Goal: Task Accomplishment & Management: Manage account settings

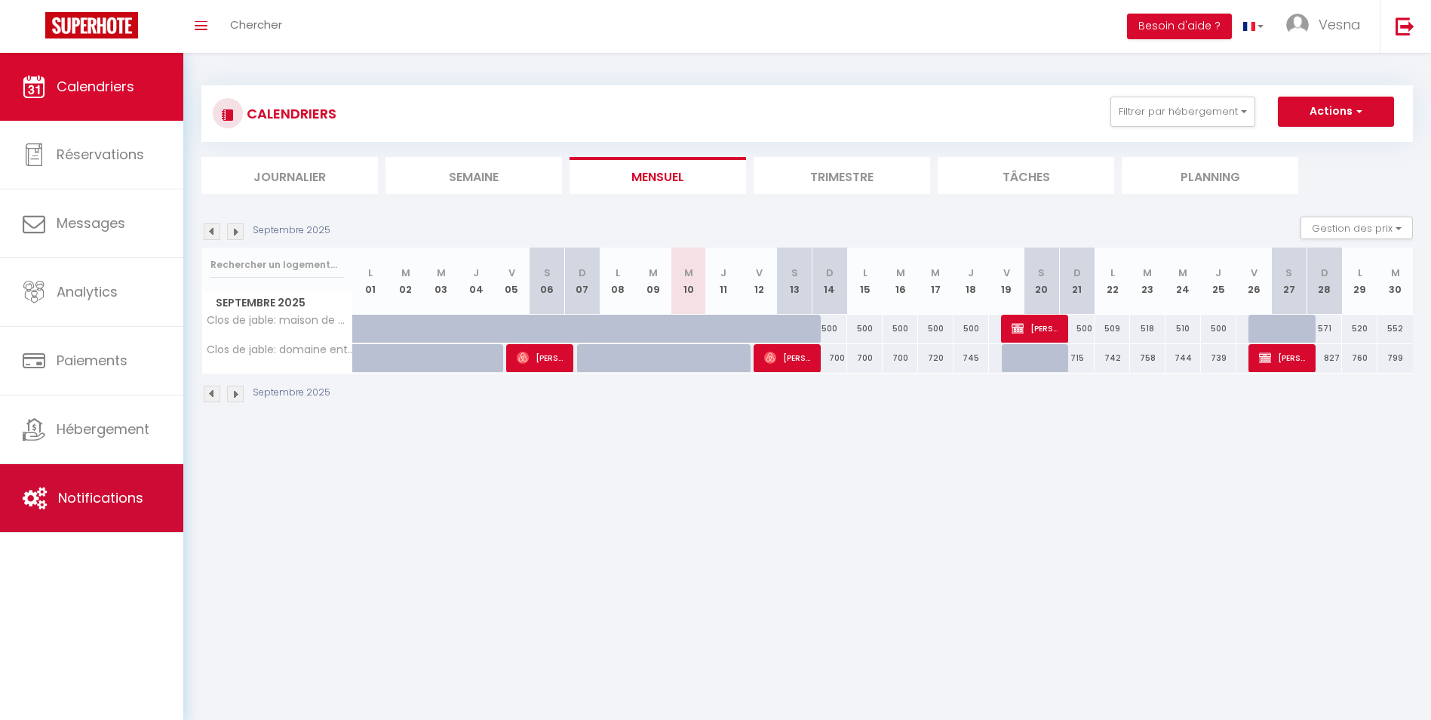
click at [127, 522] on link "Notifications" at bounding box center [91, 498] width 183 height 68
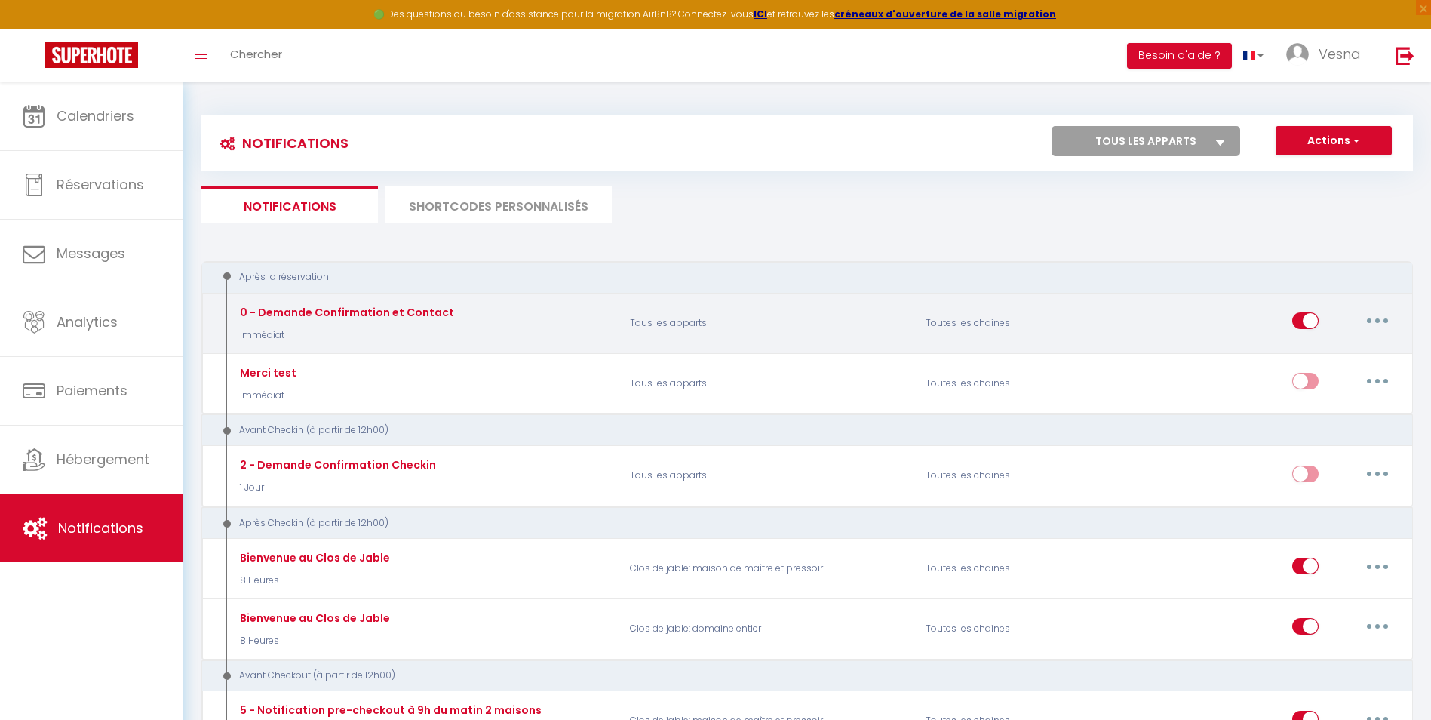
click at [481, 317] on div "0 - Demande Confirmation et Contact Immédiat" at bounding box center [423, 323] width 395 height 44
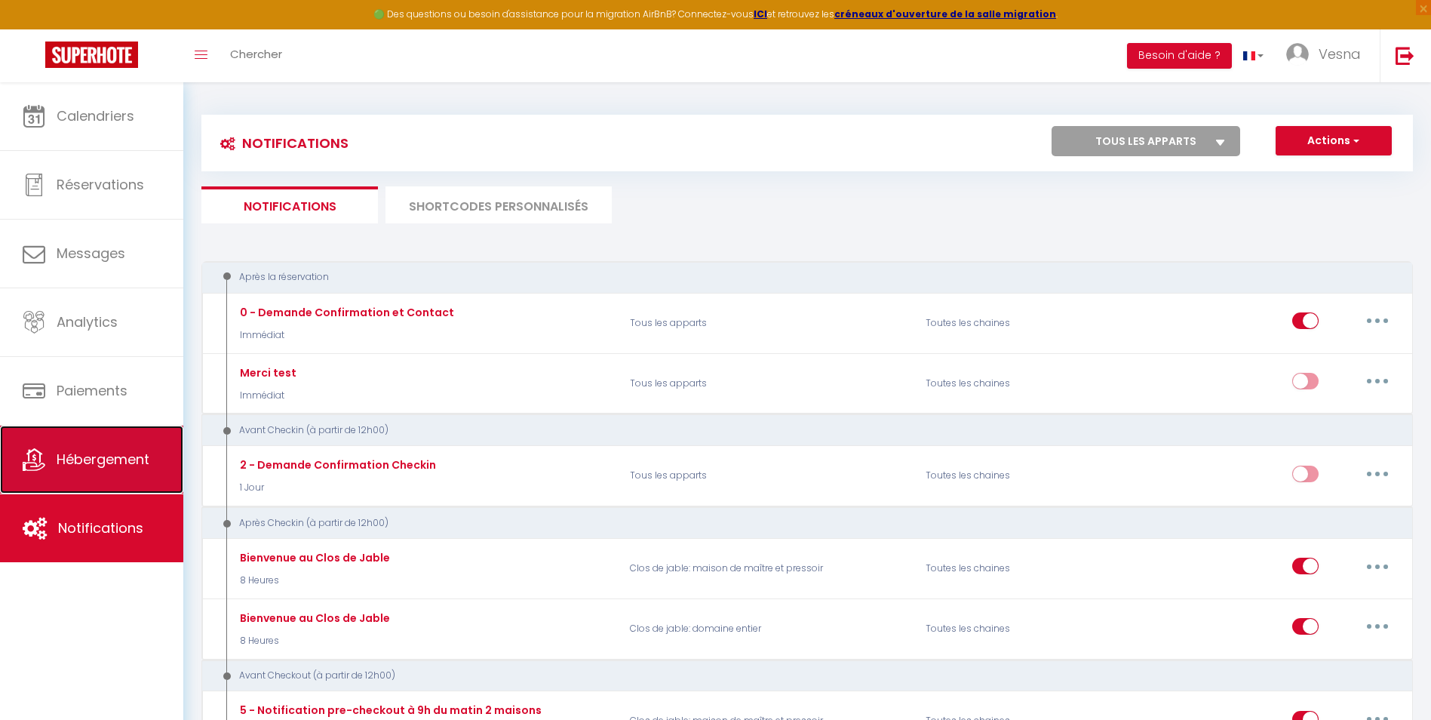
click at [124, 444] on link "Hébergement" at bounding box center [91, 459] width 183 height 68
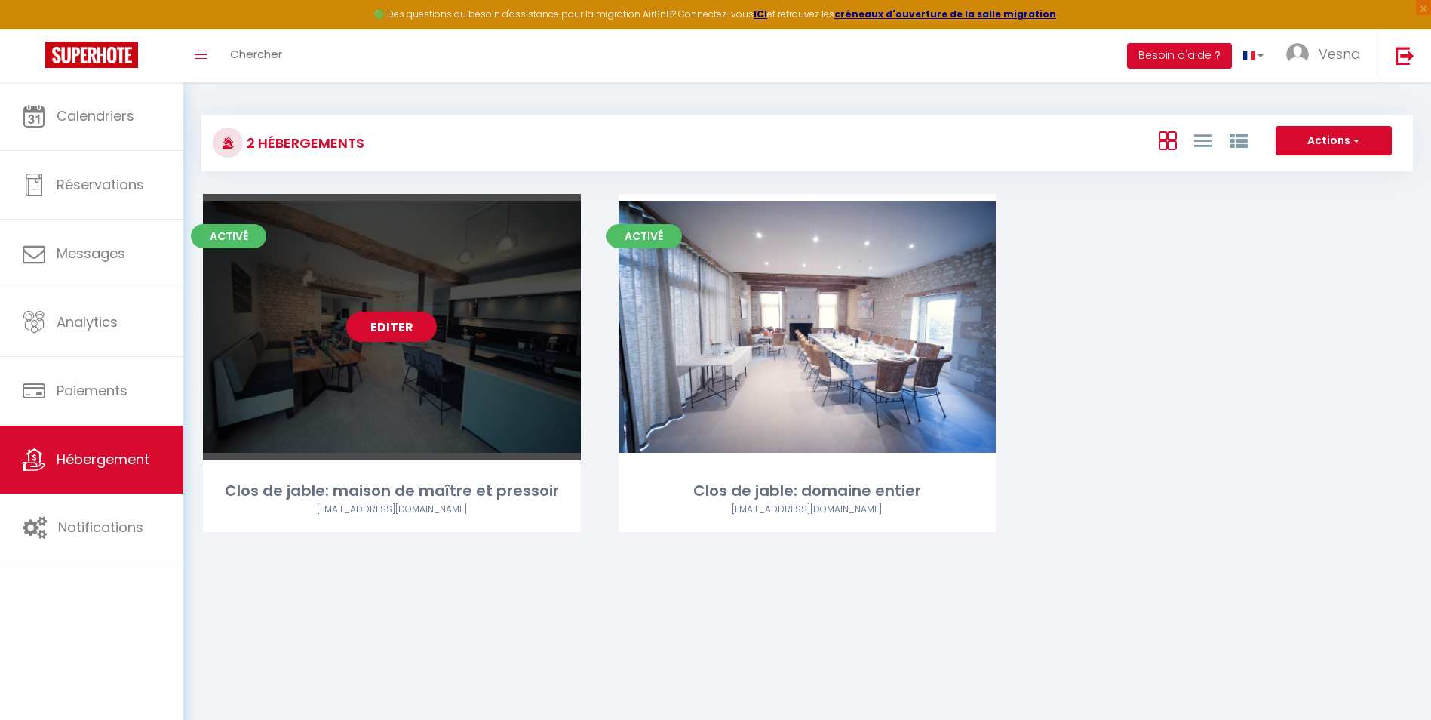
click at [312, 264] on div "Editer" at bounding box center [392, 327] width 378 height 266
select select "3"
select select "2"
select select "1"
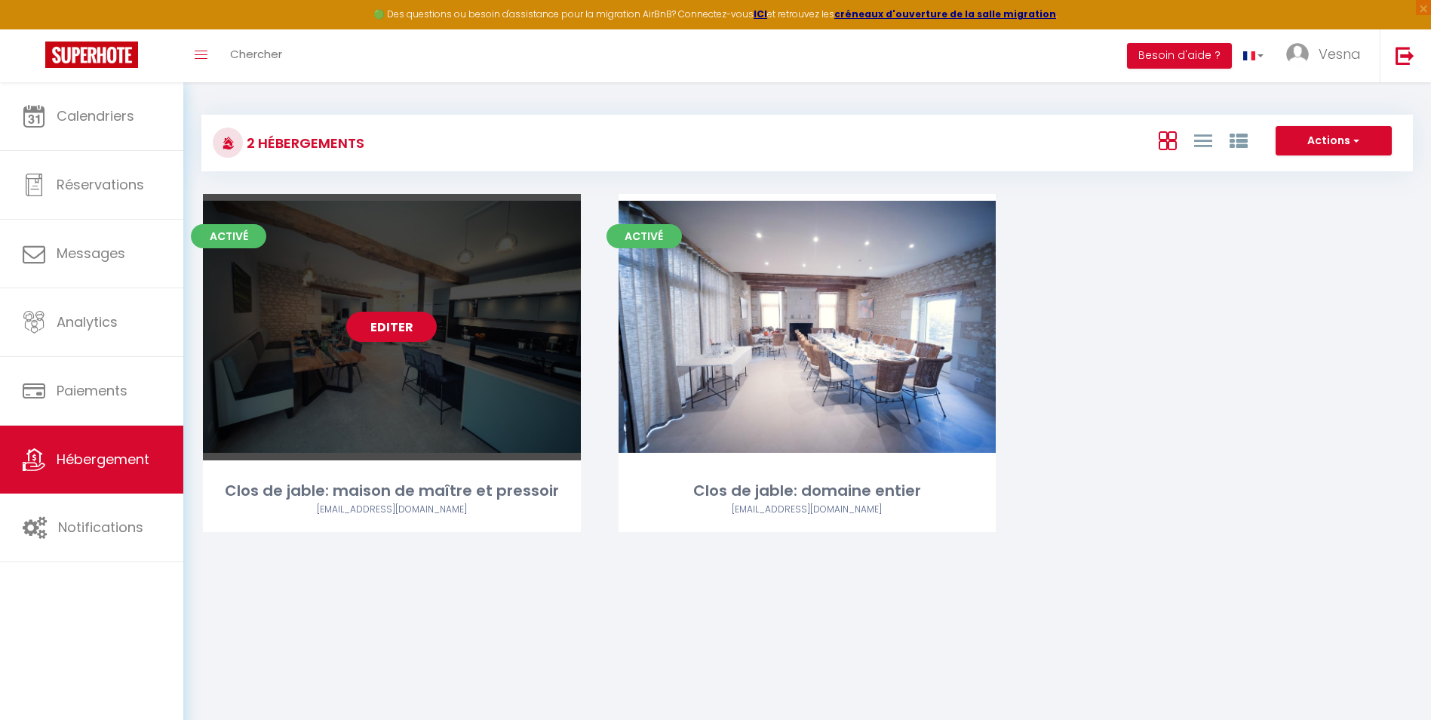
select select "28"
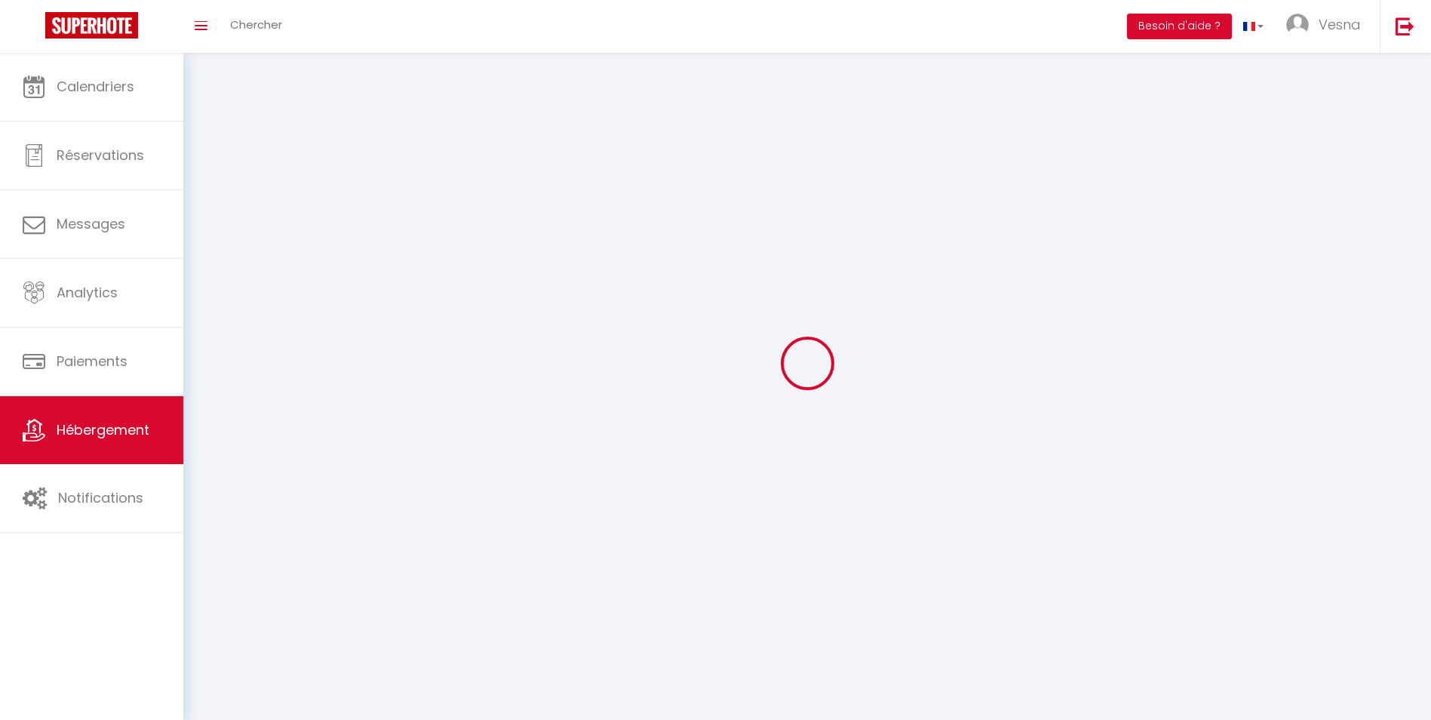
select select
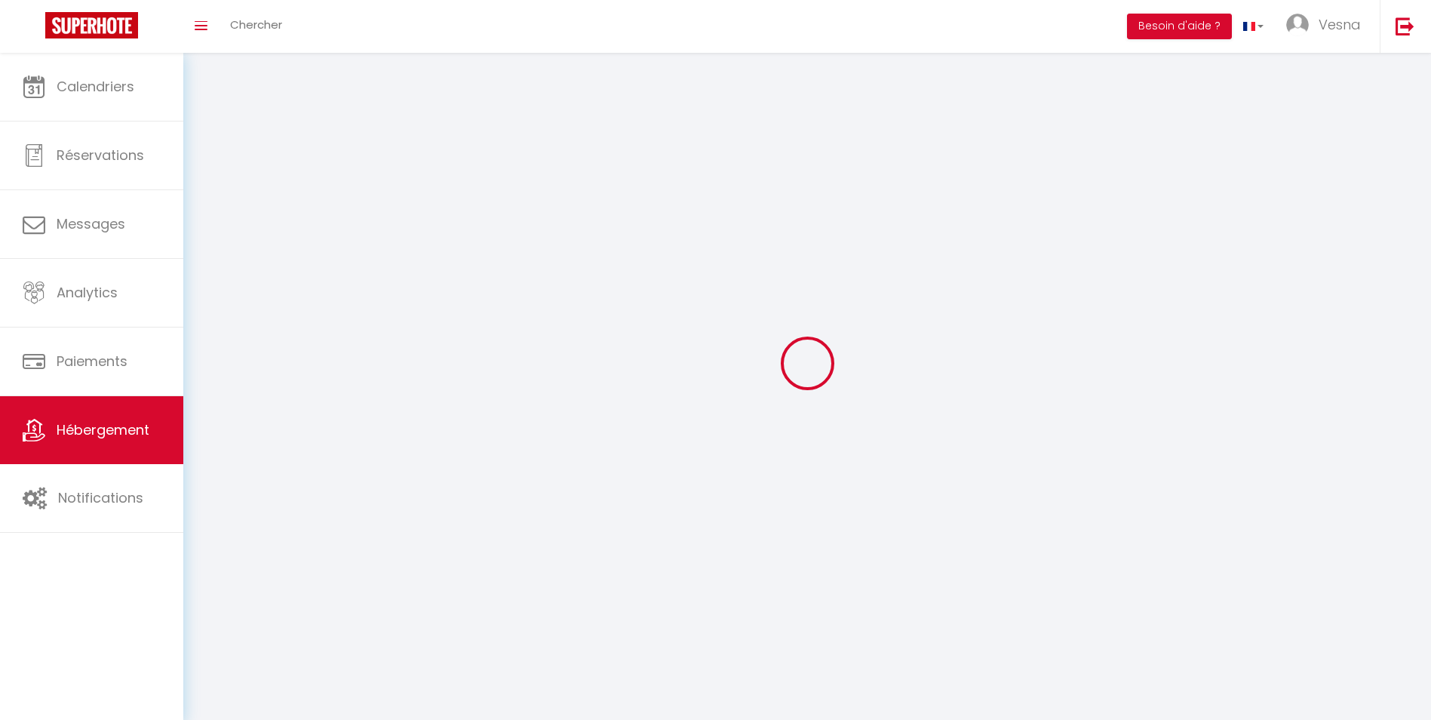
checkbox input "false"
select select
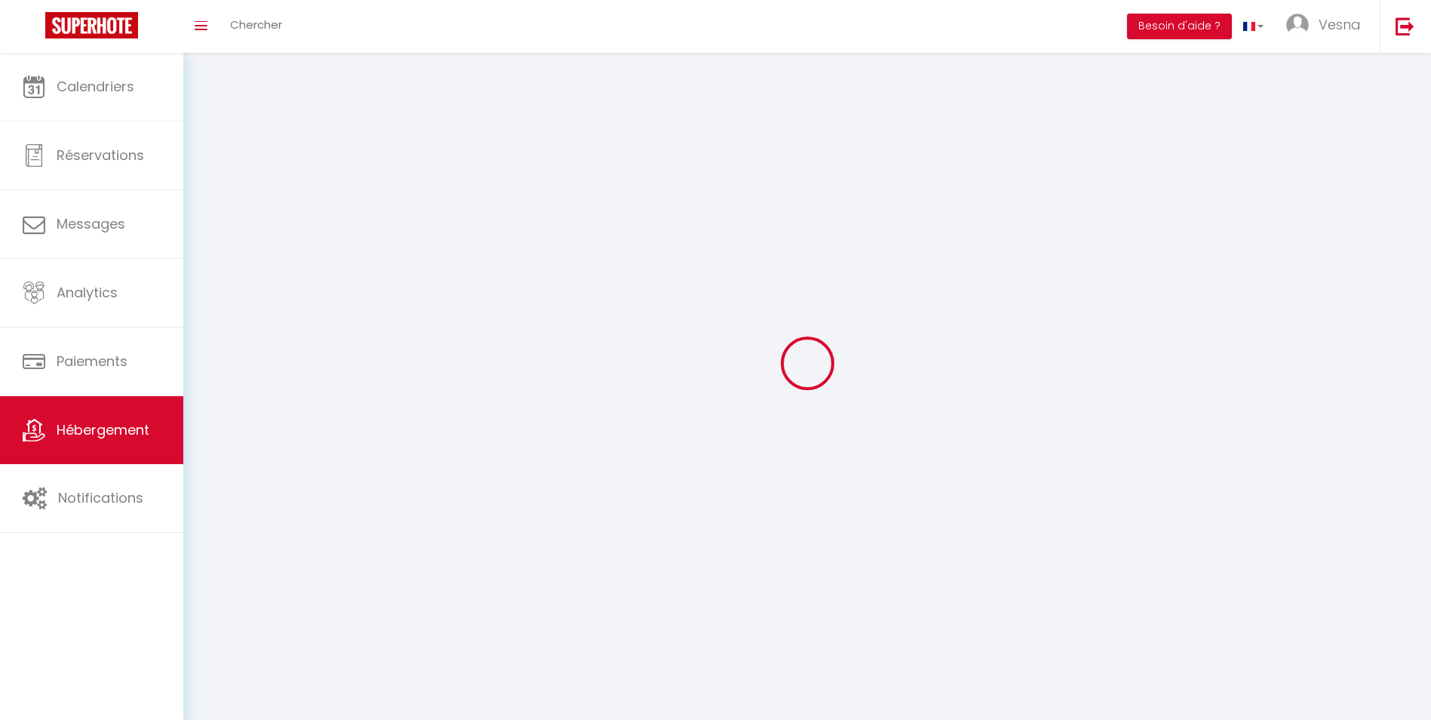
select select
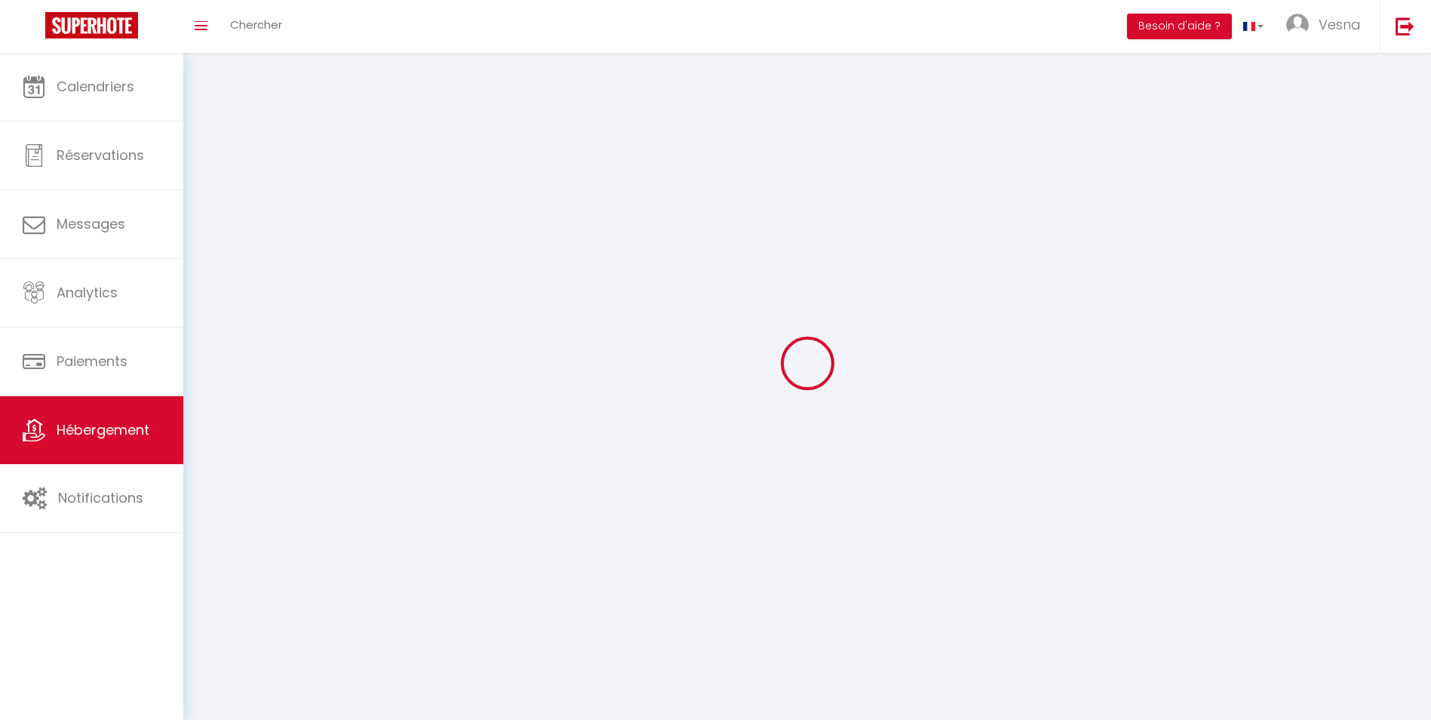
select select
checkbox input "false"
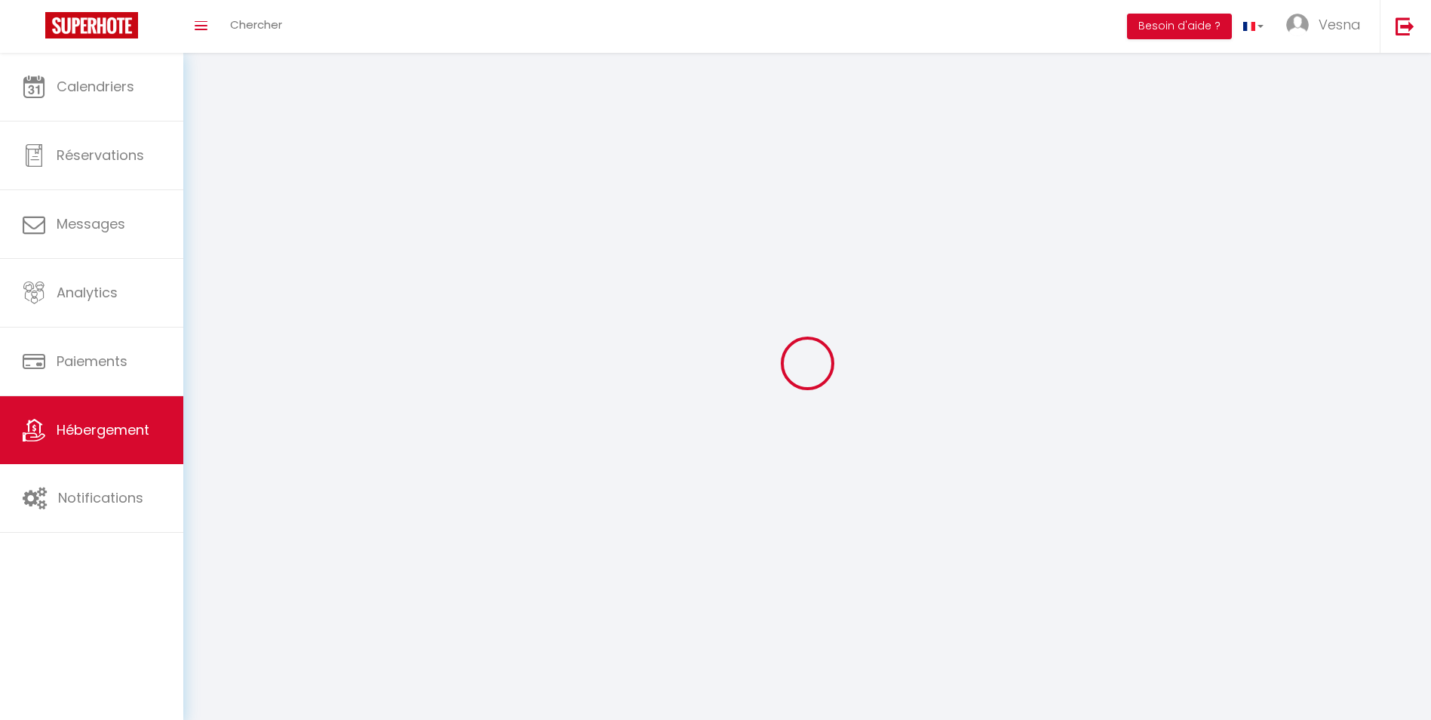
select select
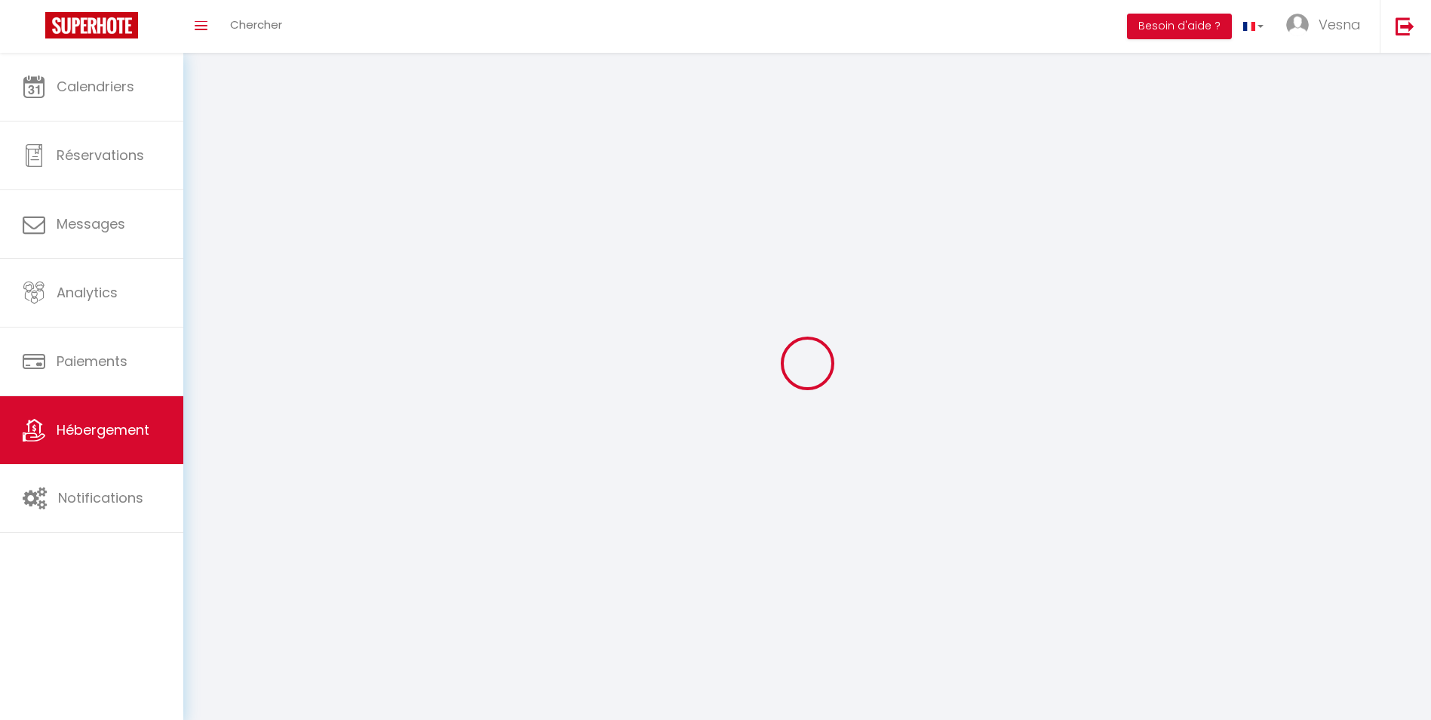
select select
checkbox input "false"
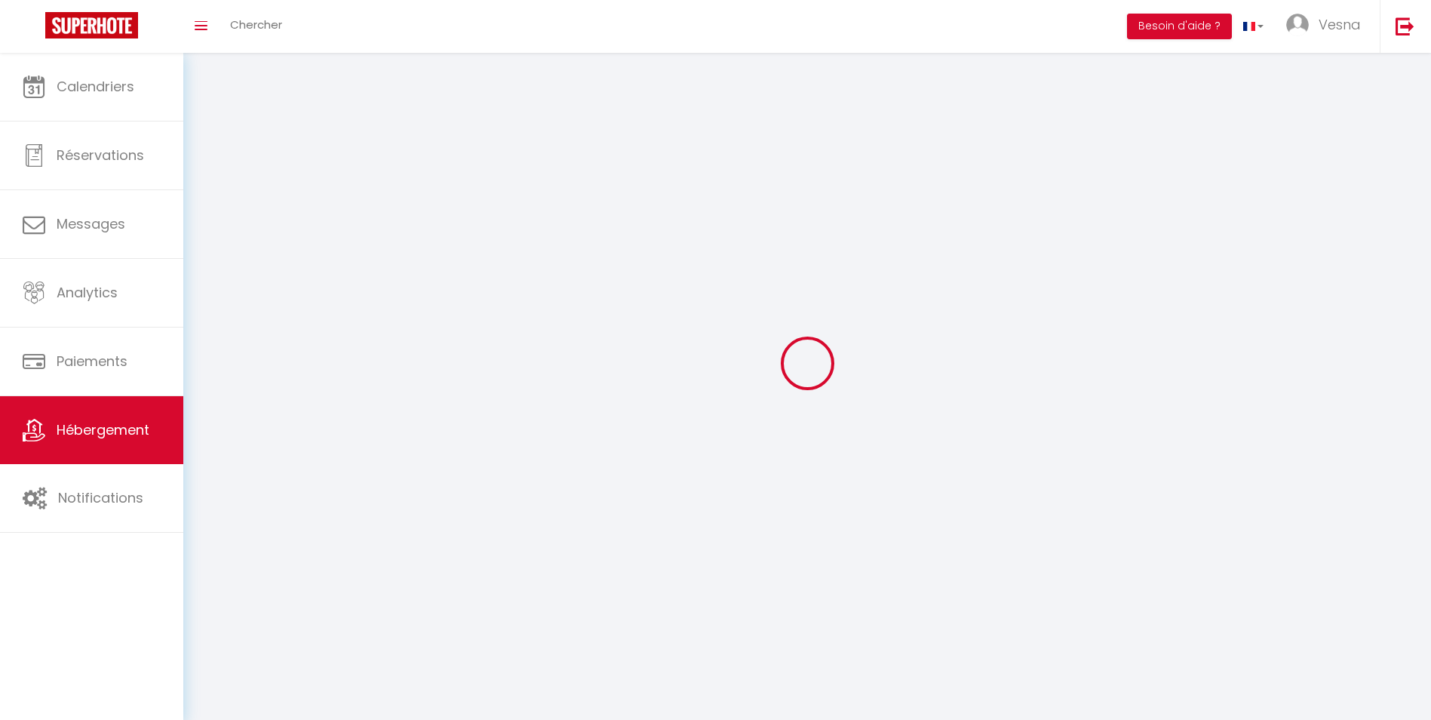
checkbox input "false"
select select
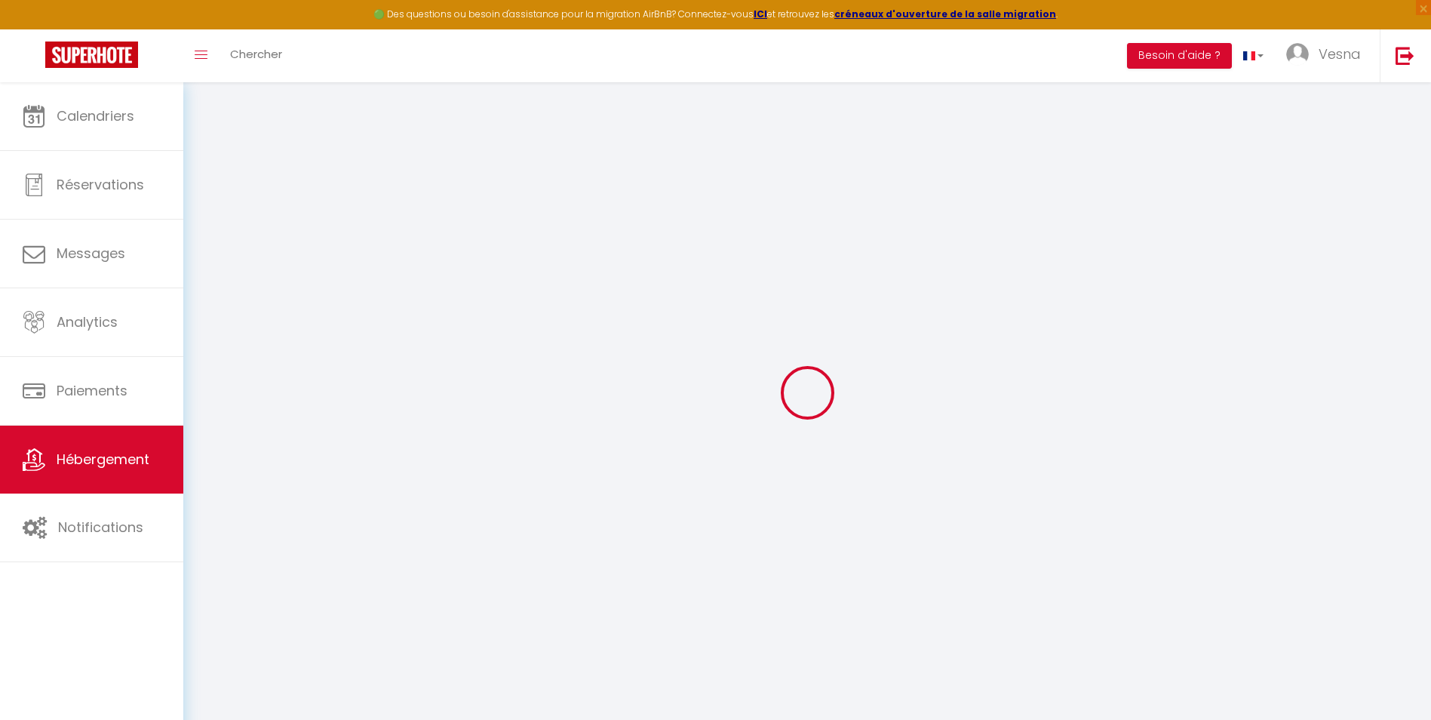
select select
checkbox input "false"
checkbox input "true"
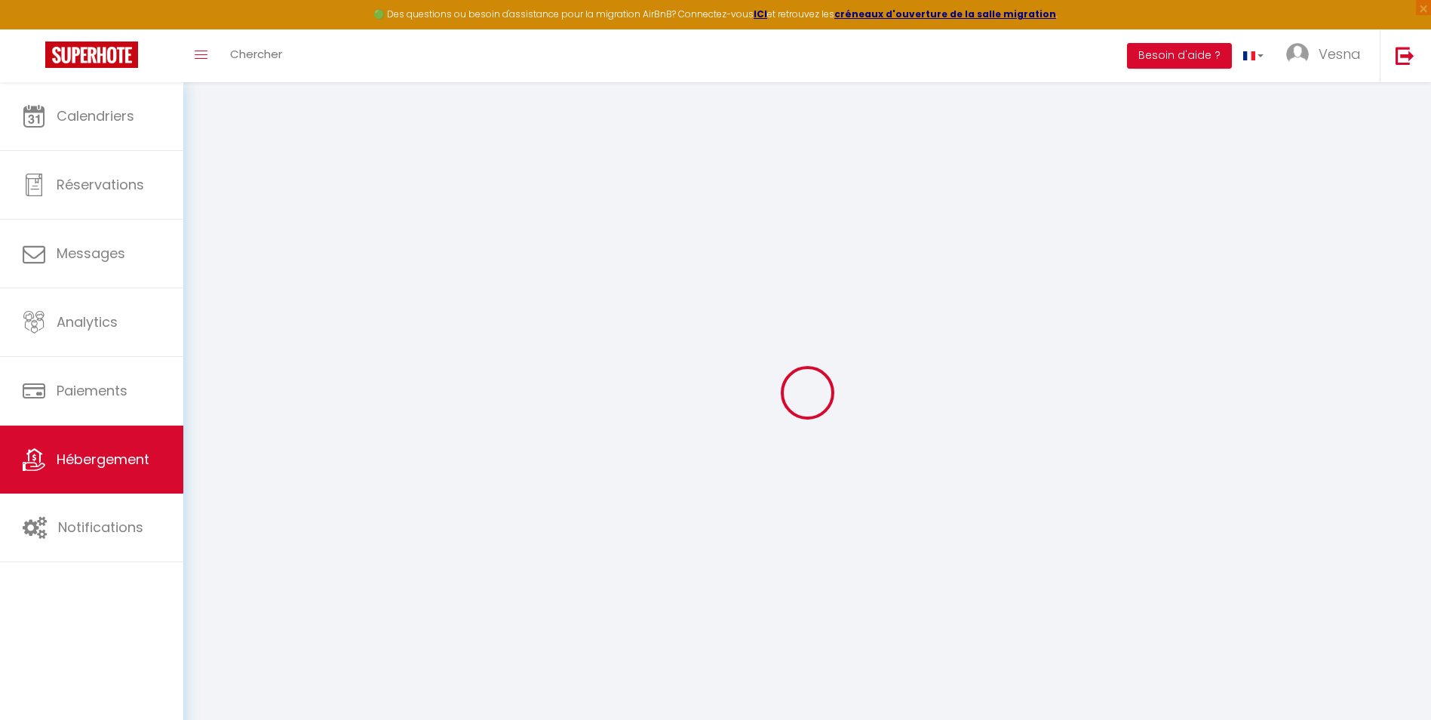
select select "17:00"
select select "21:00"
select select "10:00"
select select "30"
select select "60"
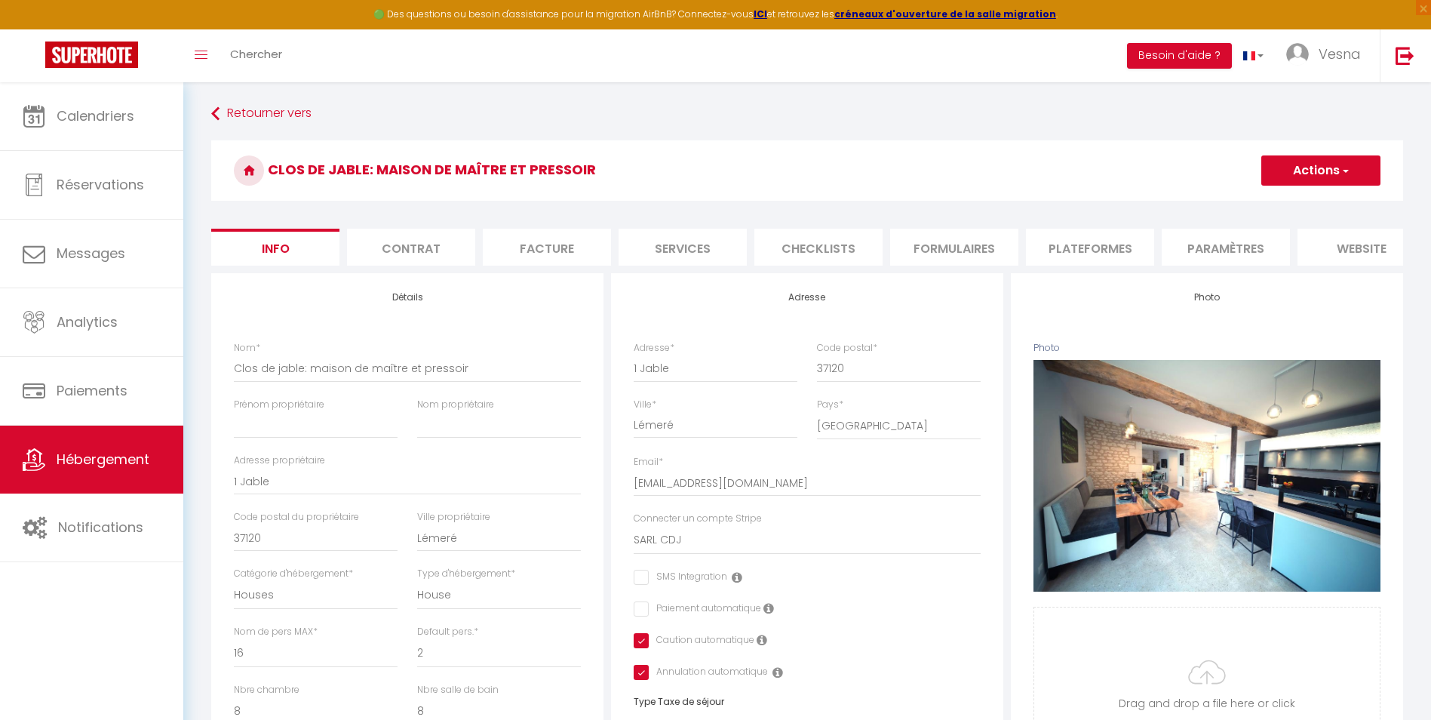
click at [944, 251] on li "Formulaires" at bounding box center [954, 247] width 128 height 37
select select
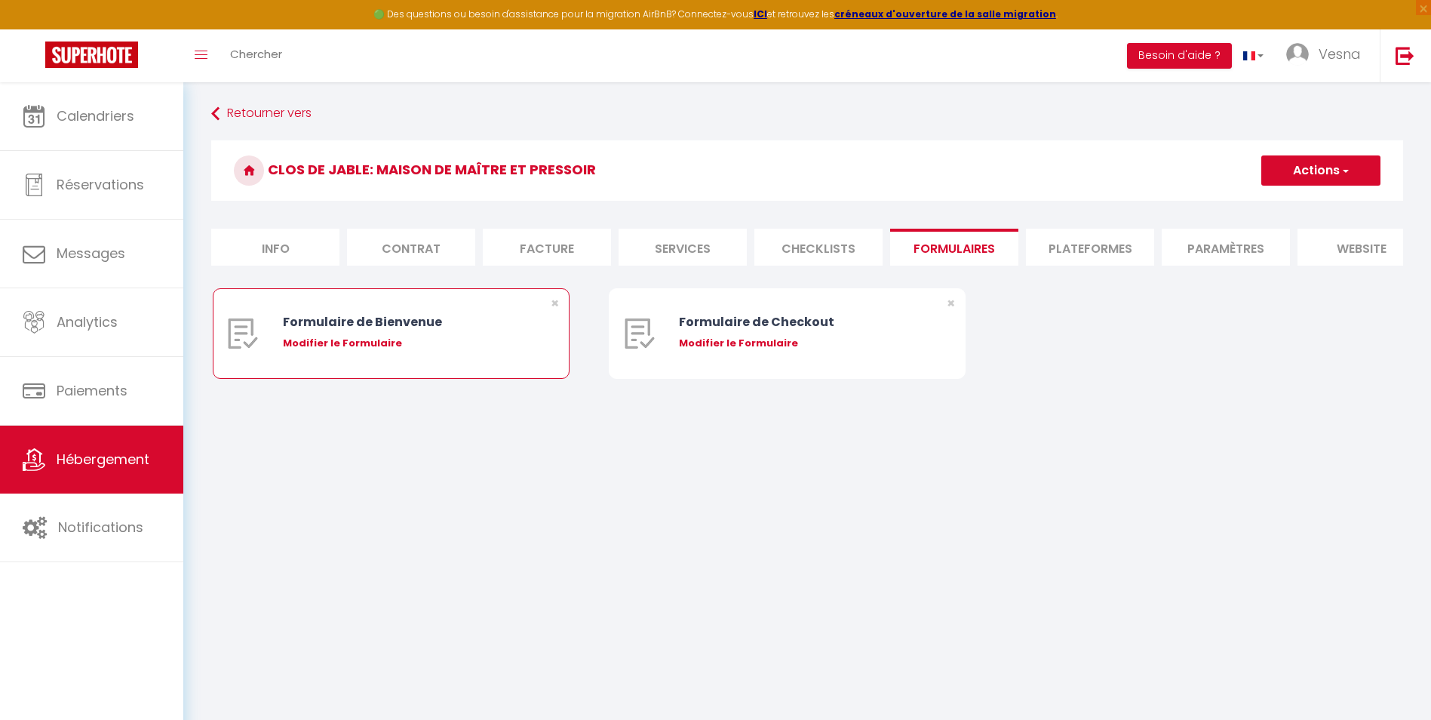
click at [542, 348] on div "×" at bounding box center [553, 333] width 29 height 89
click at [389, 351] on div "Modifier le Formulaire" at bounding box center [406, 343] width 247 height 15
type input "Formulaire de Bienvenue"
type input "Afin de préparer au mieux votre arrivée et de faciliter notre communication nou…"
select select "[object Object]"
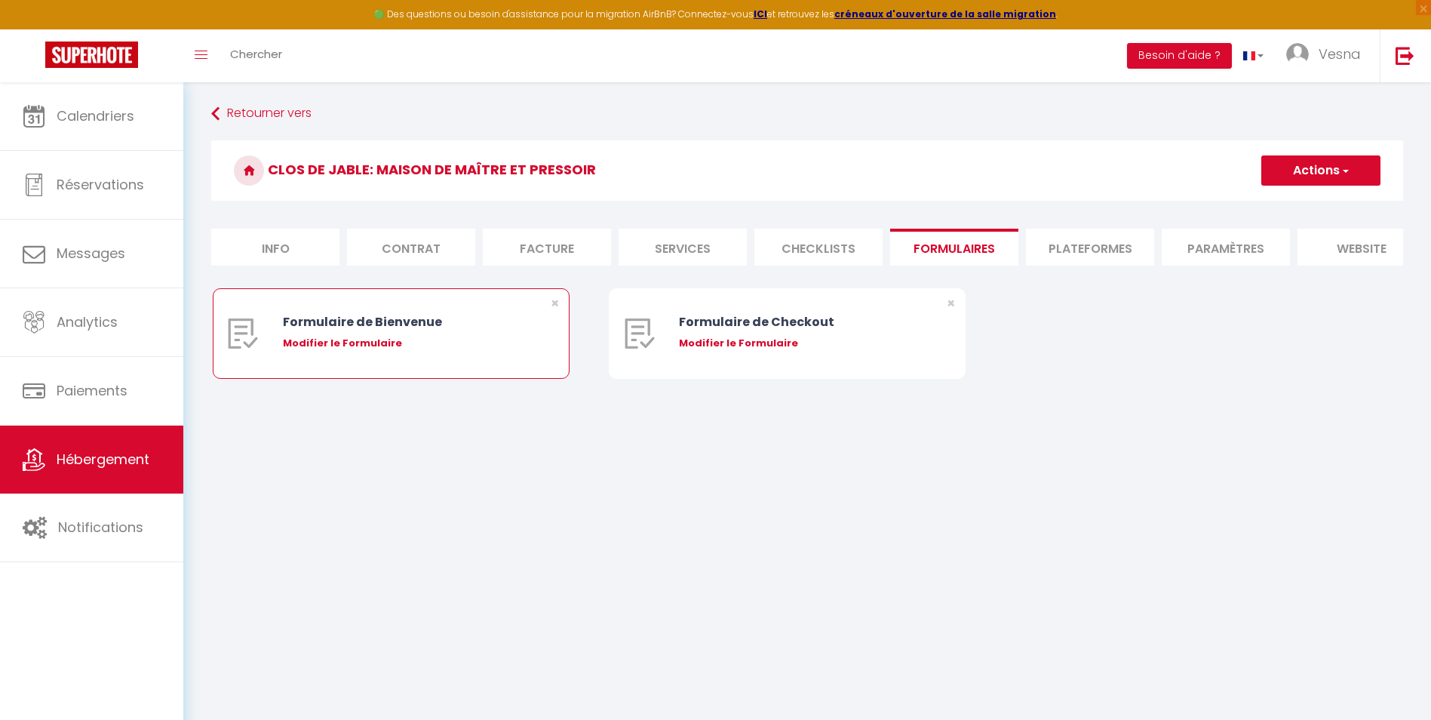
radio input "true"
type input "[URL][DOMAIN_NAME]"
select select
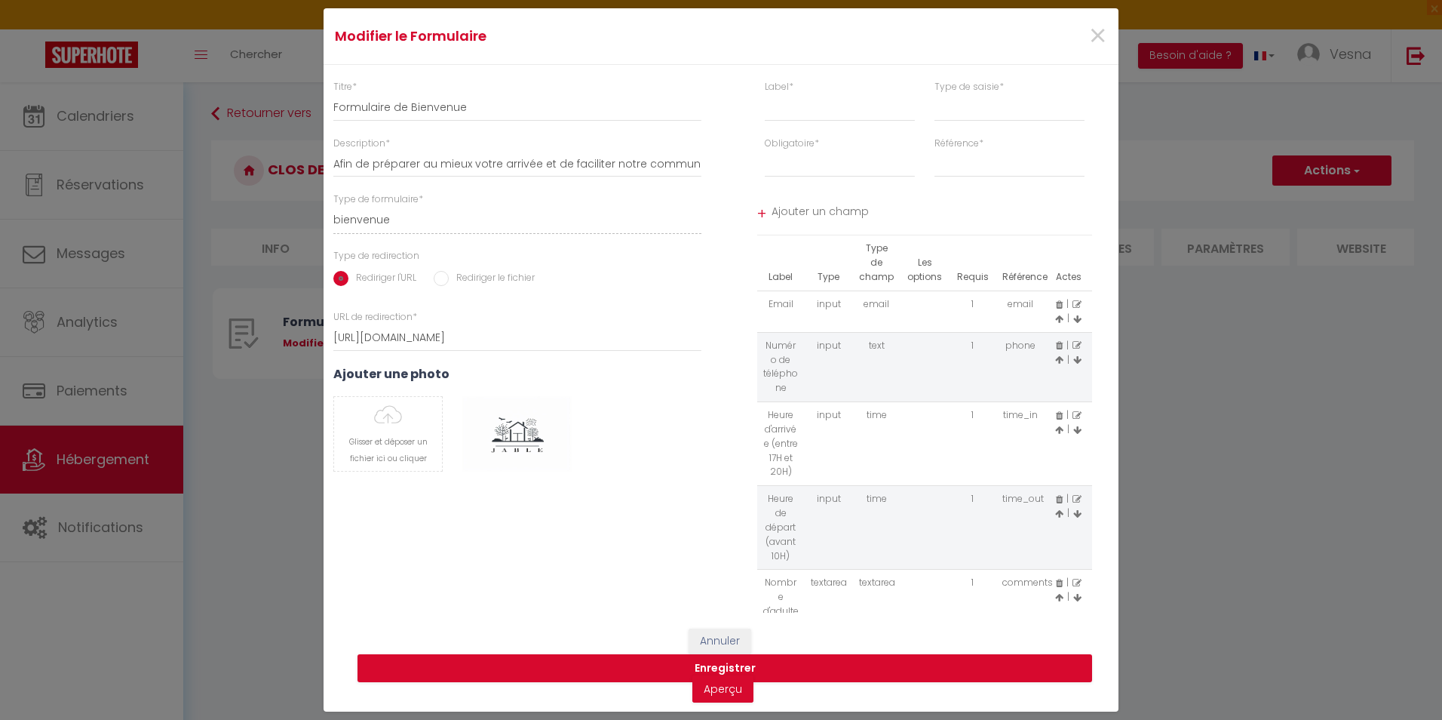
scroll to position [153, 0]
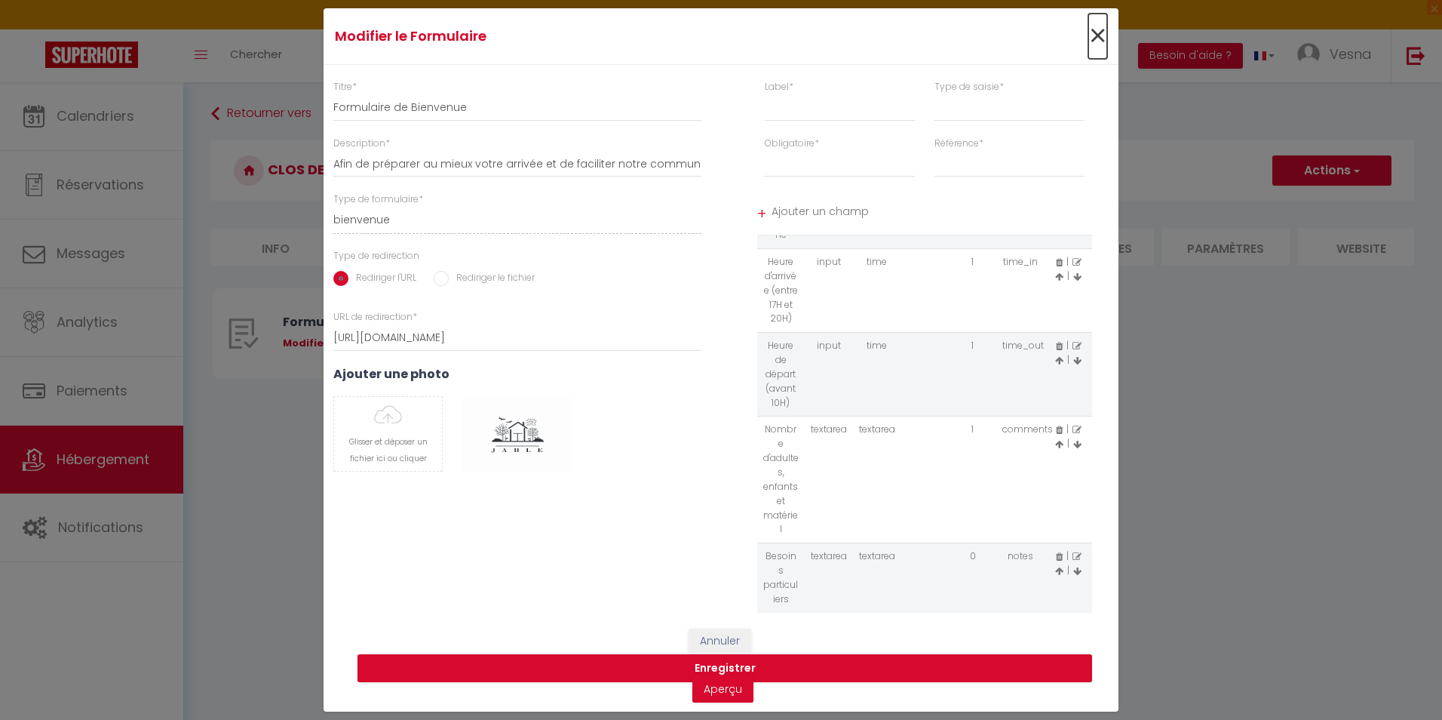
click at [1097, 37] on span "×" at bounding box center [1097, 36] width 19 height 45
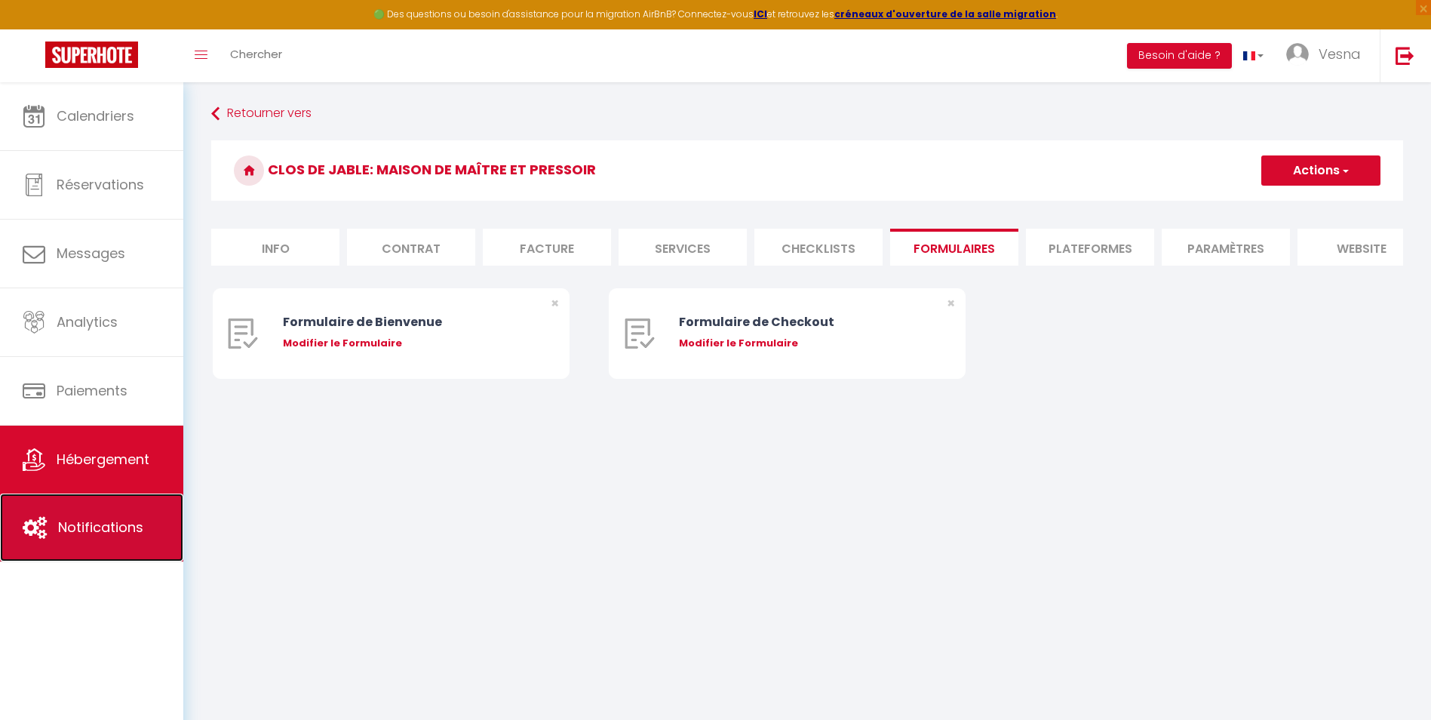
click at [85, 536] on span "Notifications" at bounding box center [100, 526] width 85 height 19
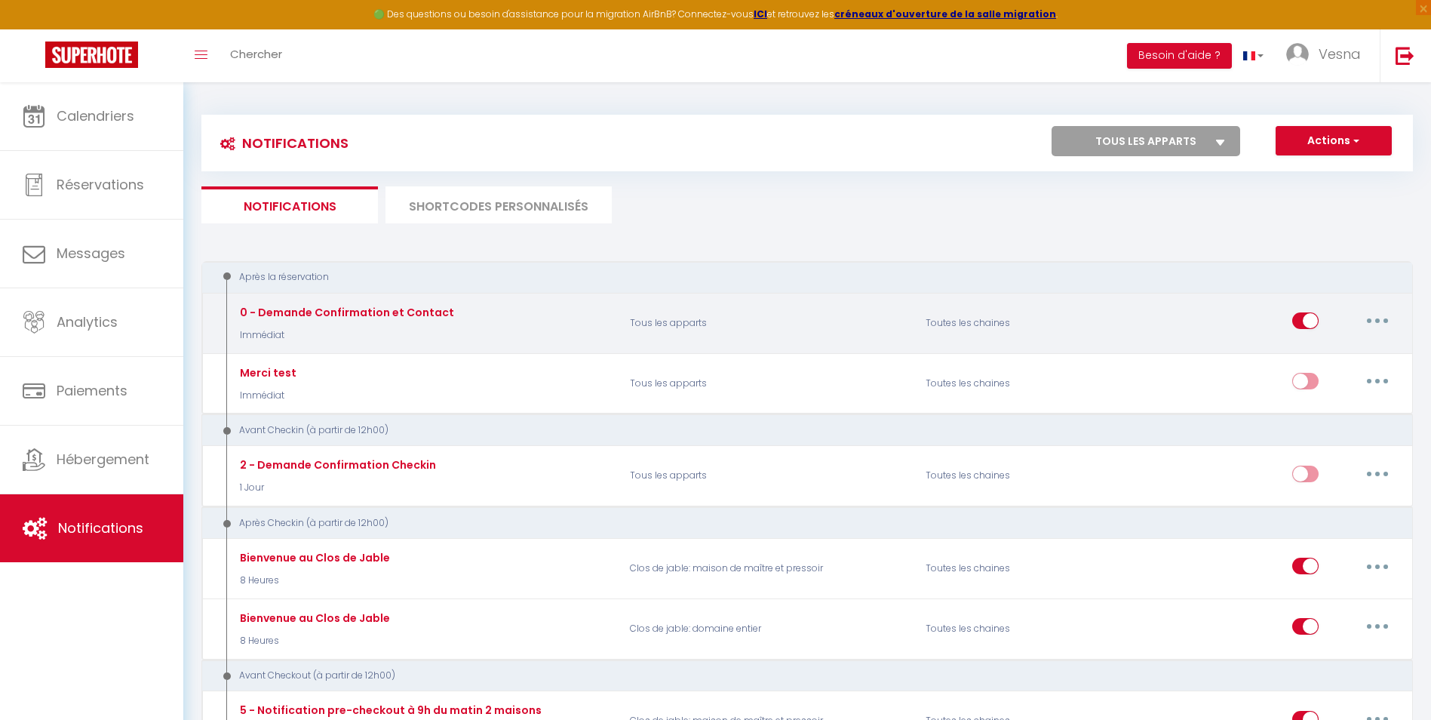
click at [355, 325] on div "0 - Demande Confirmation et Contact Immédiat" at bounding box center [345, 323] width 218 height 38
click at [1364, 316] on button "button" at bounding box center [1377, 321] width 42 height 24
click at [1301, 353] on link "Editer" at bounding box center [1338, 355] width 112 height 26
type input "0 - Demande Confirmation et Contact"
select select "Immédiat"
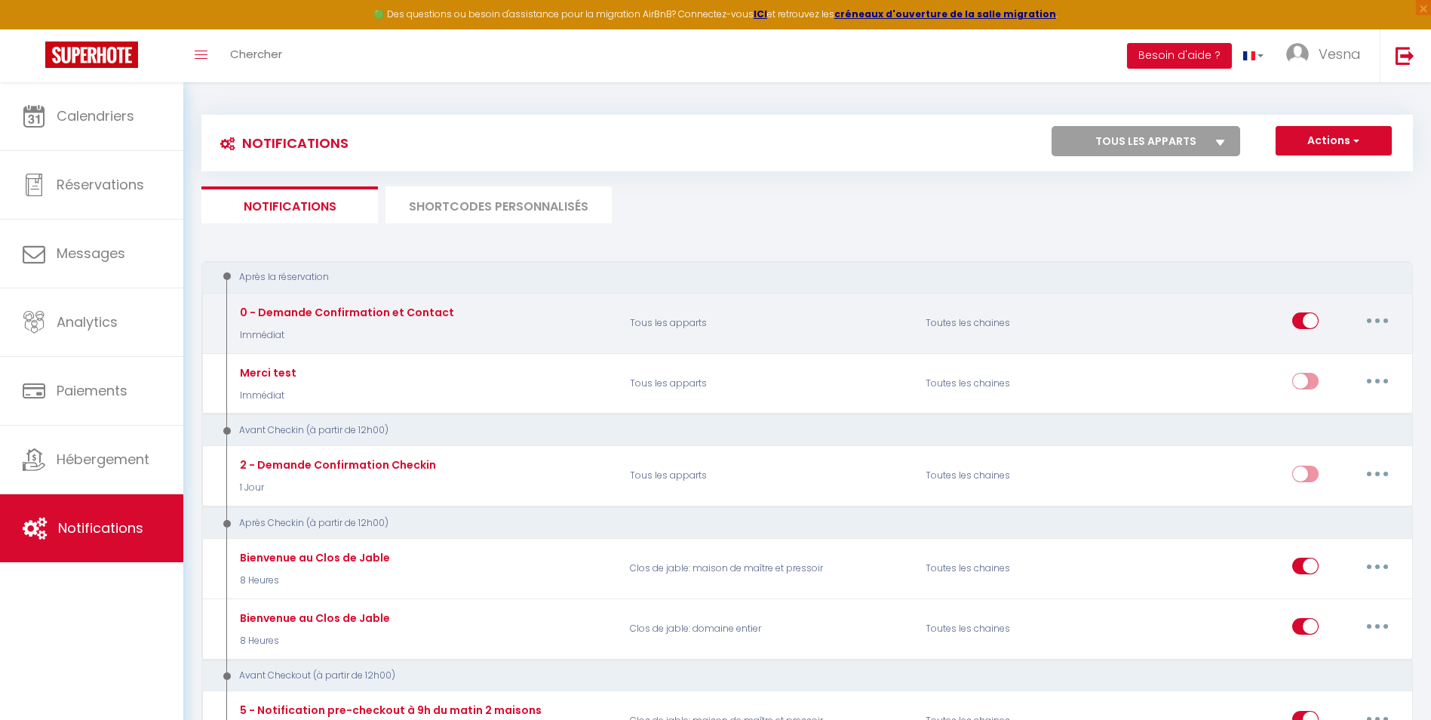
select select "if_booking_is_paid"
checkbox input "true"
checkbox input "false"
radio input "true"
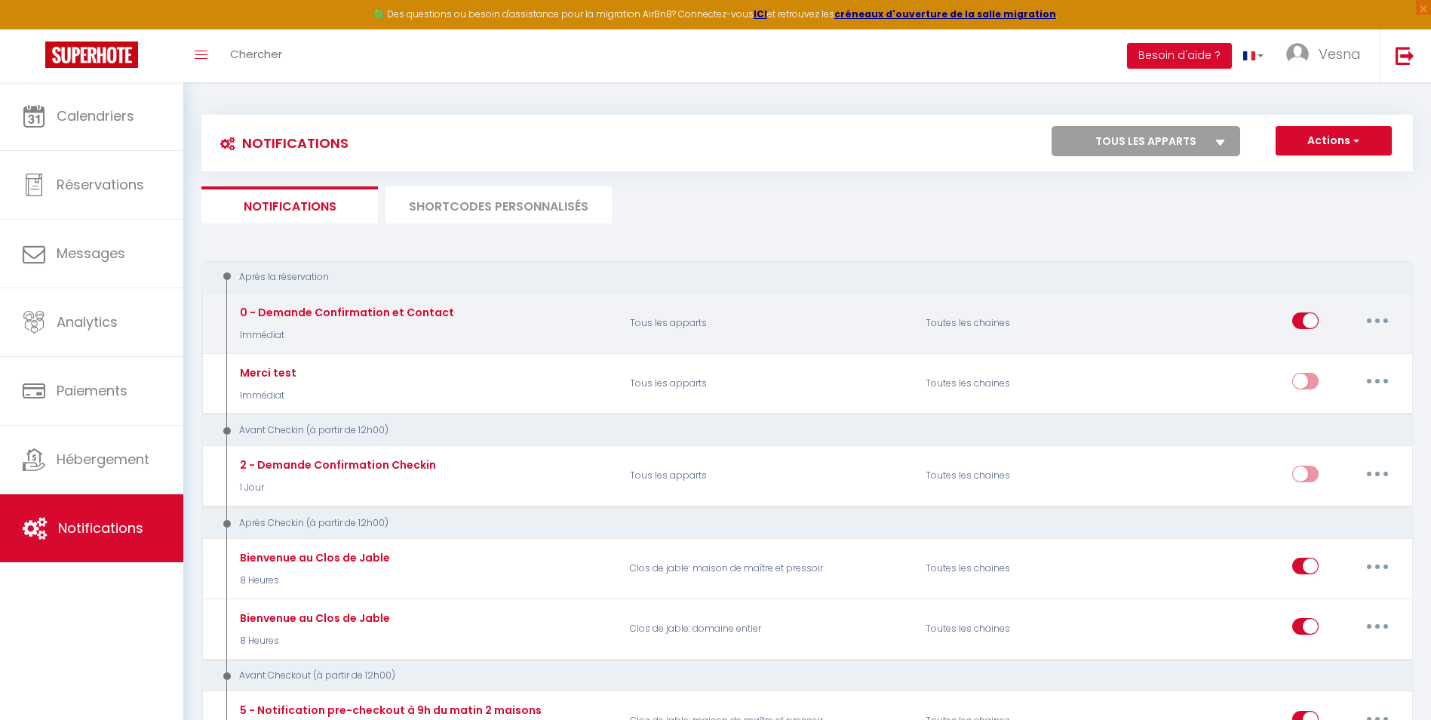
type input "Votre réservation - [BOOKING:ID] - [GUEST:FIRST_NAME] [GUEST:LAST_NAME] - [RENT…"
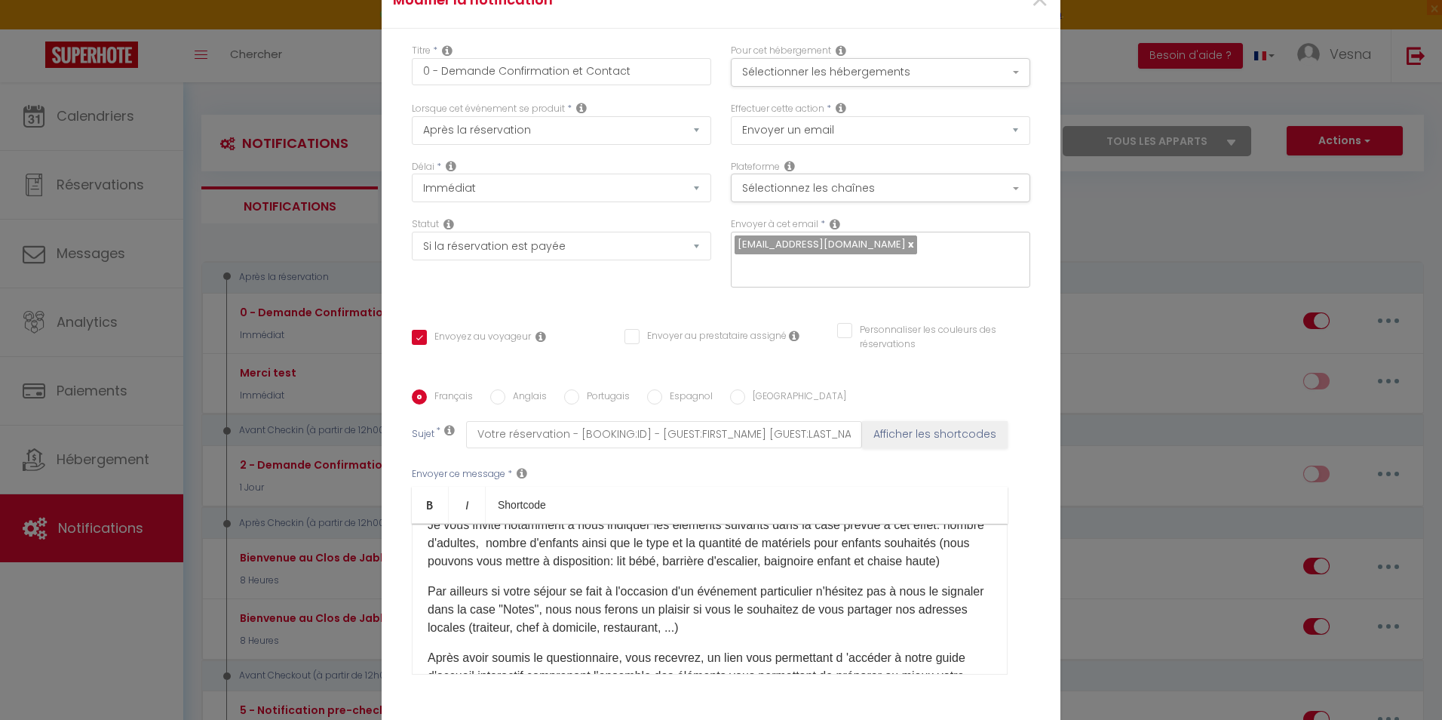
scroll to position [94, 0]
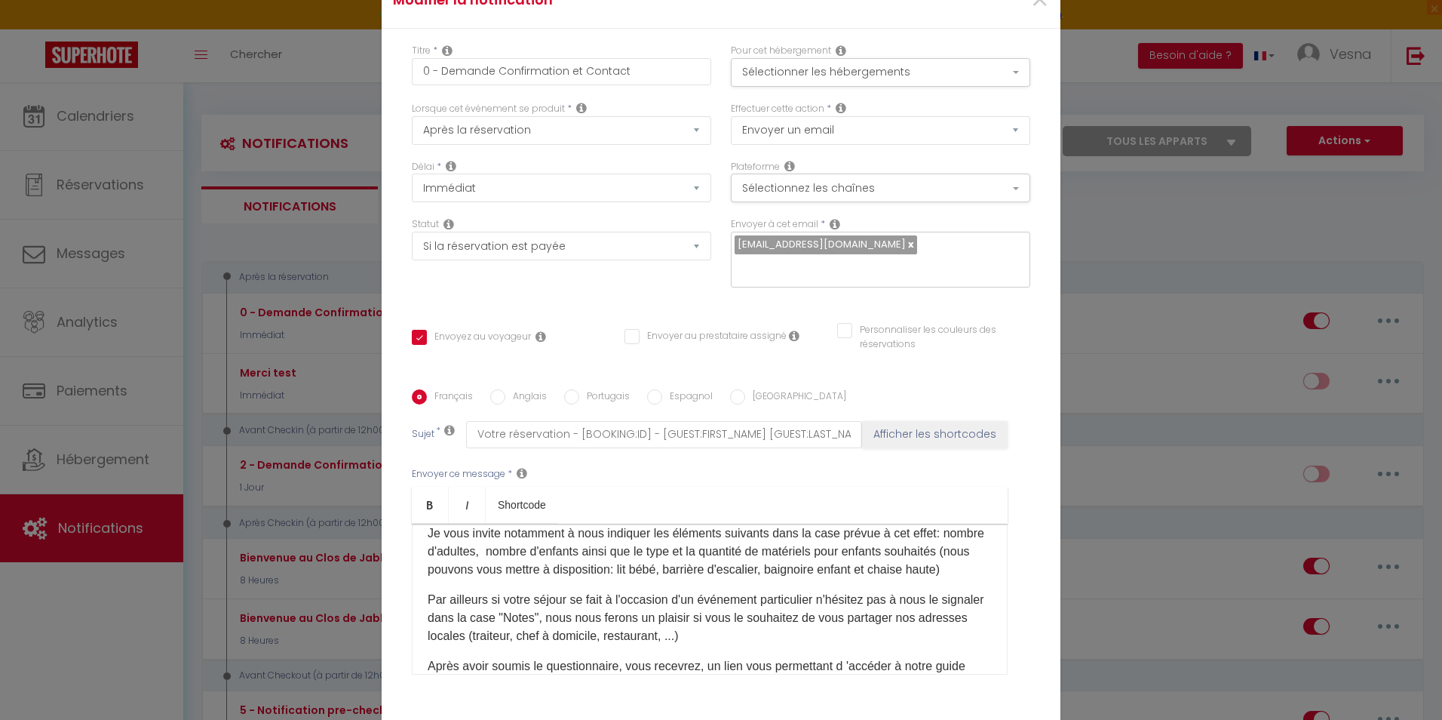
click at [766, 560] on p "Je vous invite notamment à nous indiquer les éléments suivants dans la case pré…" at bounding box center [710, 551] width 564 height 54
click at [841, 558] on p "Je vous invite notamment à nous indiquer les éléments suivants dans la case pré…" at bounding box center [710, 551] width 564 height 54
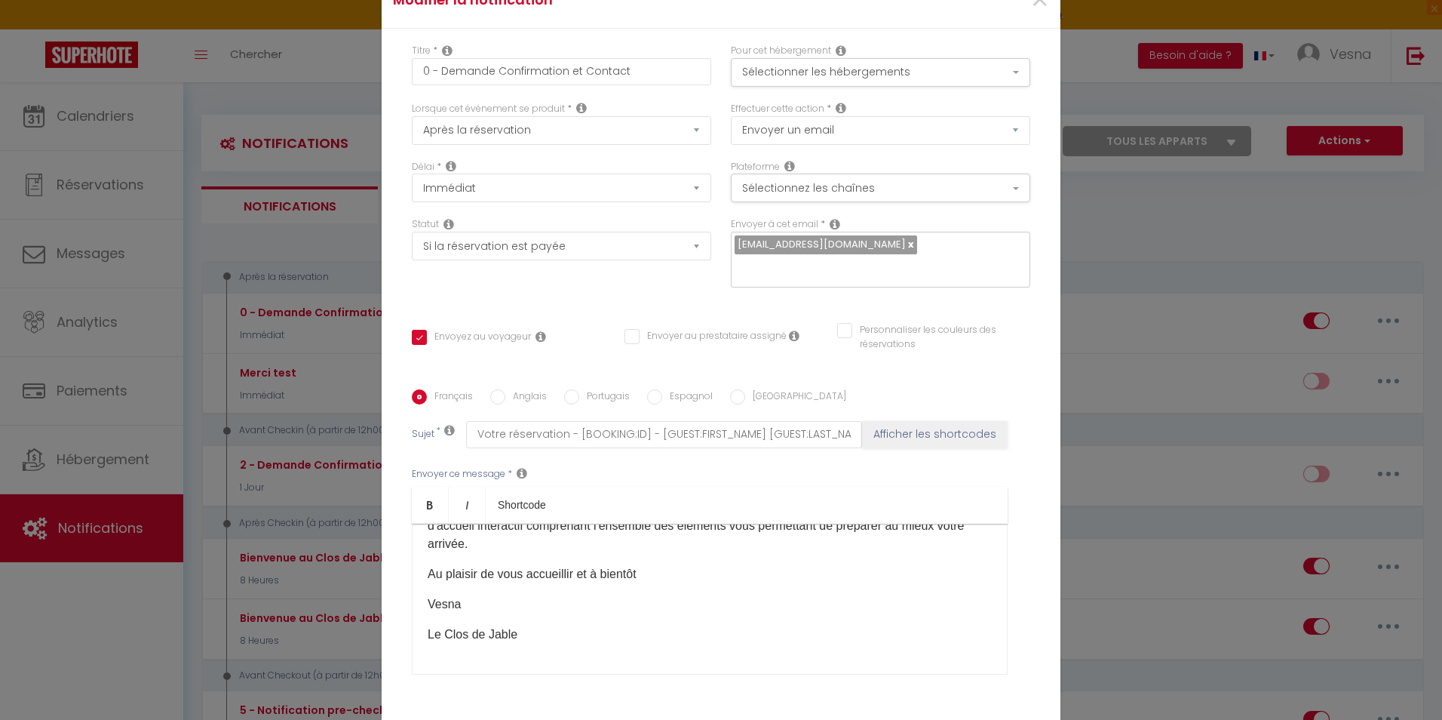
scroll to position [103, 0]
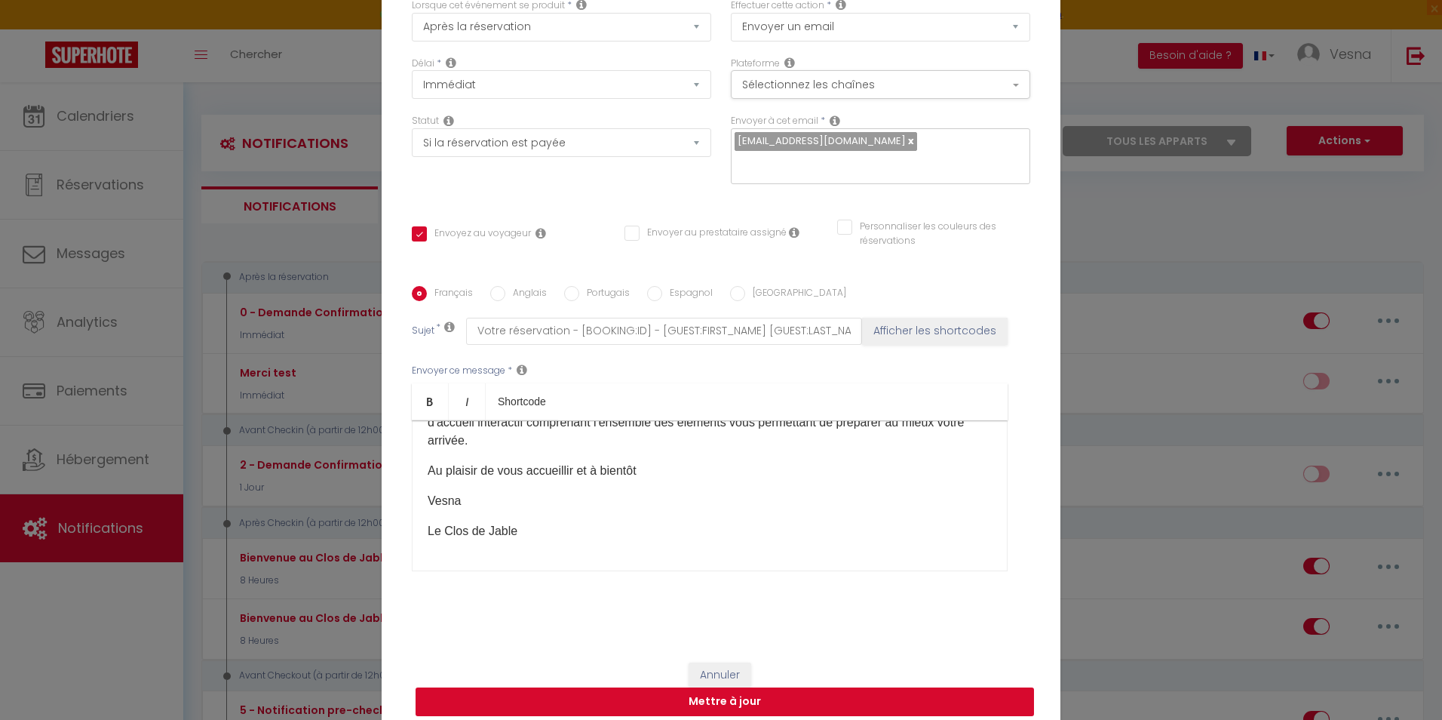
click at [753, 687] on button "Mettre à jour" at bounding box center [725, 701] width 619 height 29
checkbox input "true"
checkbox input "false"
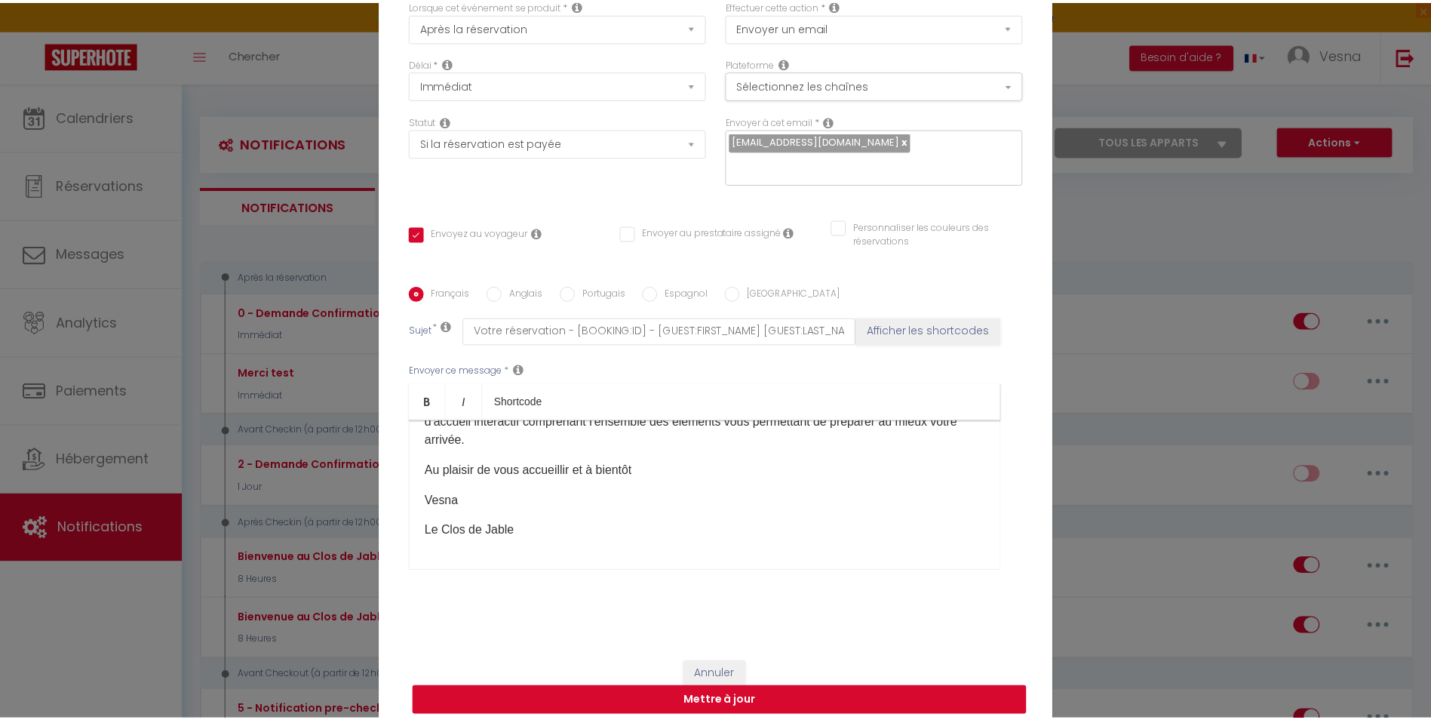
scroll to position [96, 0]
